Goal: Information Seeking & Learning: Learn about a topic

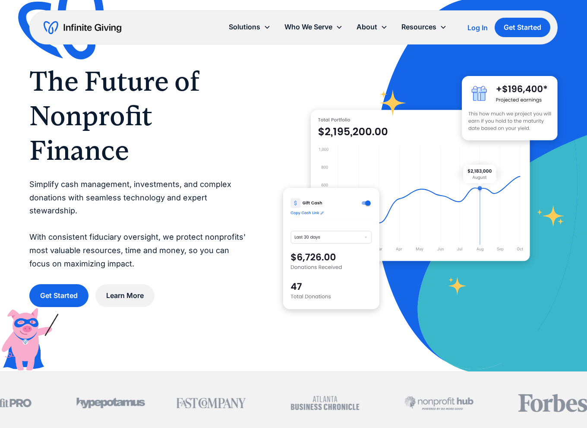
click at [239, 132] on h1 "The Future of Nonprofit Finance" at bounding box center [138, 116] width 219 height 104
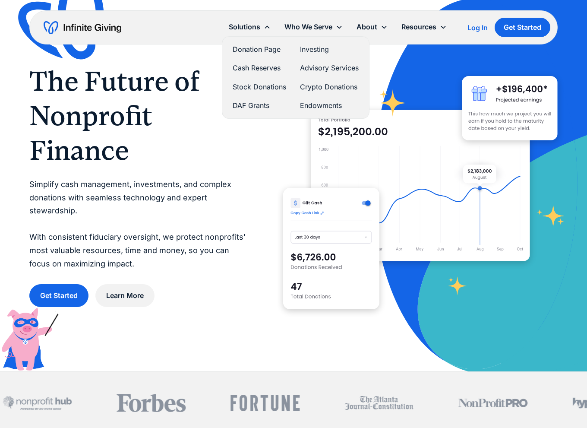
click at [262, 23] on div "Solutions" at bounding box center [250, 27] width 56 height 19
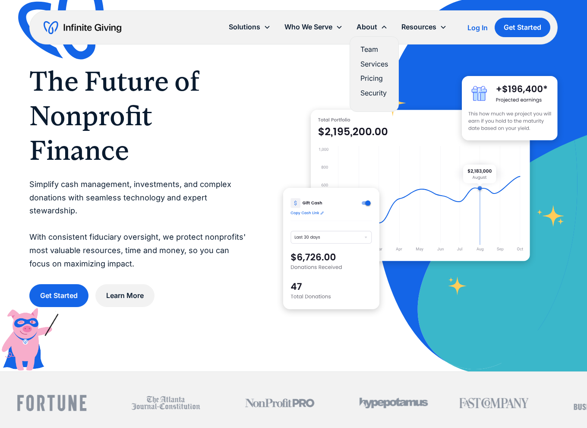
click at [376, 67] on link "Services" at bounding box center [374, 64] width 28 height 12
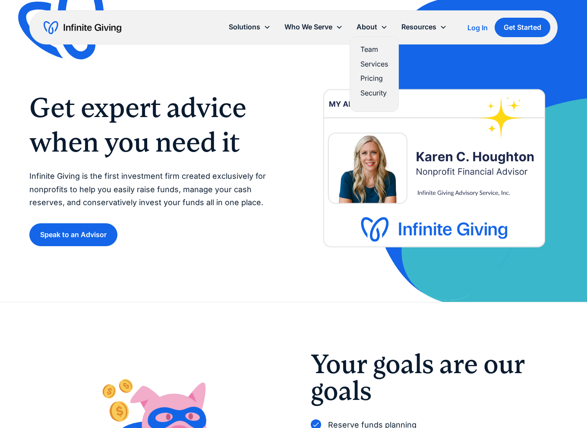
click at [376, 83] on link "Pricing" at bounding box center [374, 79] width 28 height 12
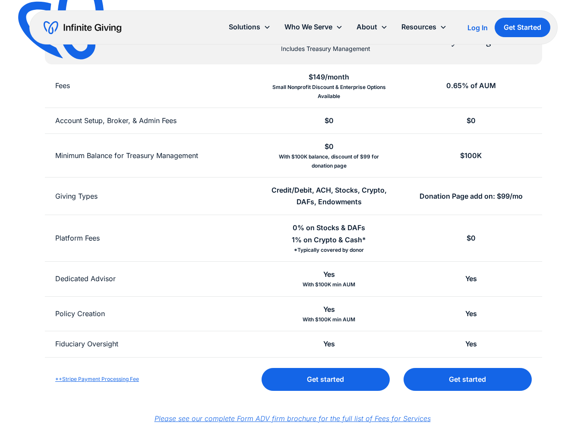
scroll to position [129, 0]
